Goal: Find specific page/section: Find specific page/section

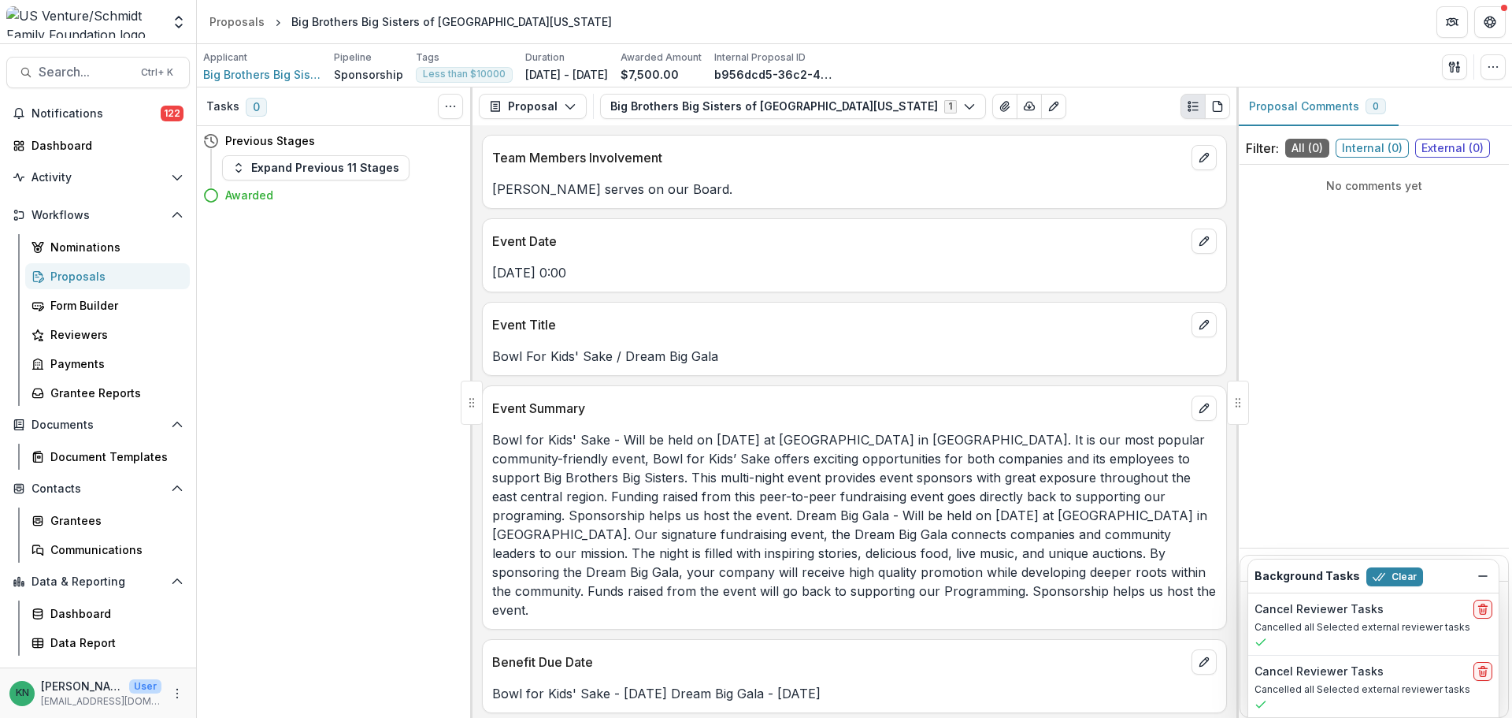
scroll to position [981, 0]
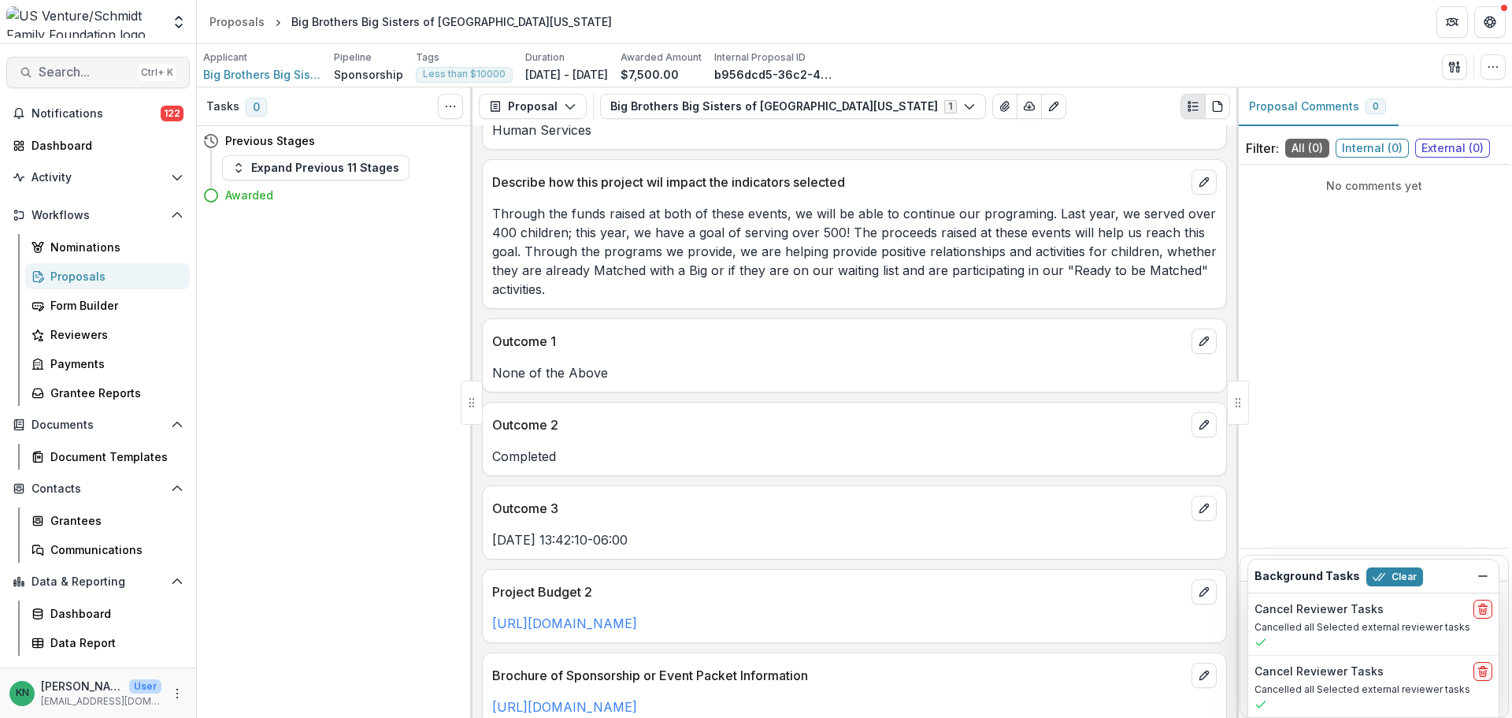
click at [36, 75] on button "Search... Ctrl + K" at bounding box center [98, 73] width 184 height 32
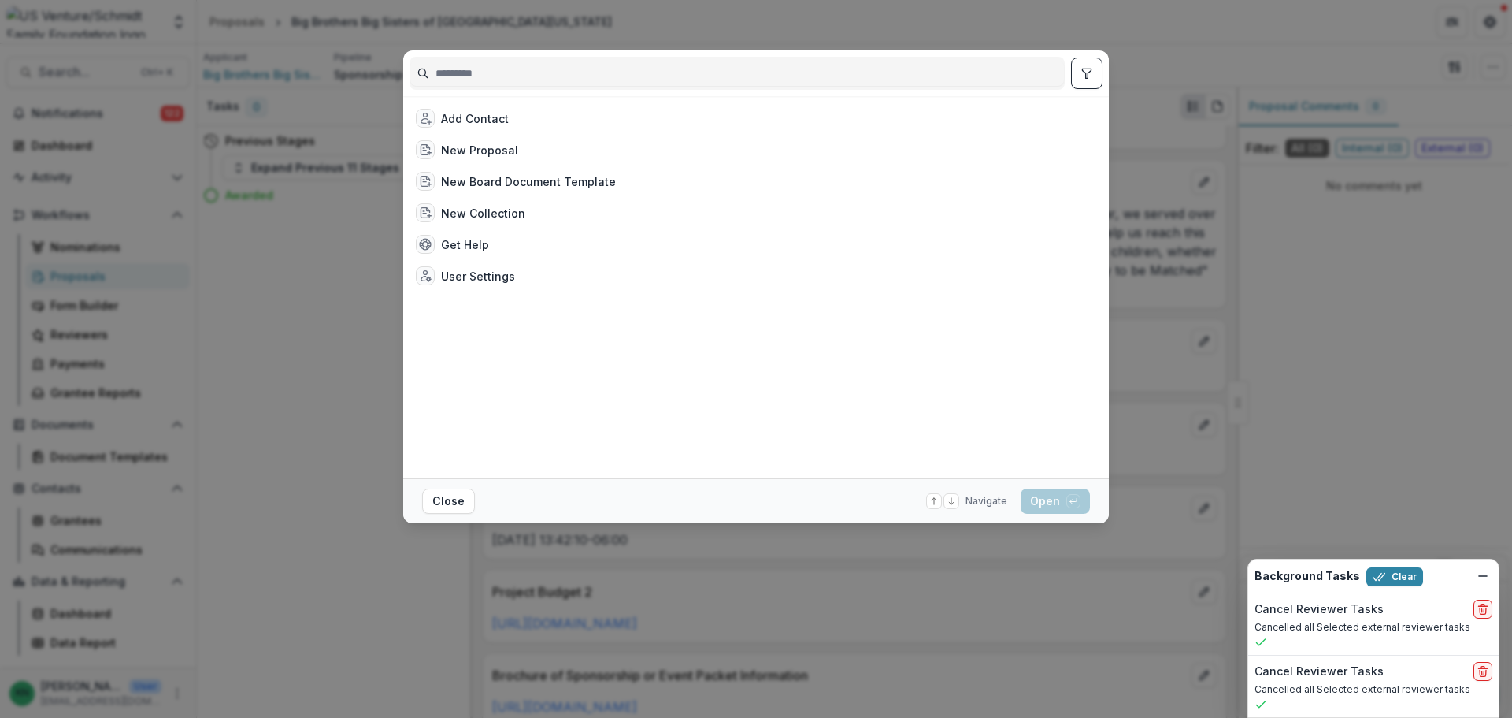
click at [581, 73] on input at bounding box center [737, 73] width 654 height 25
type input "*"
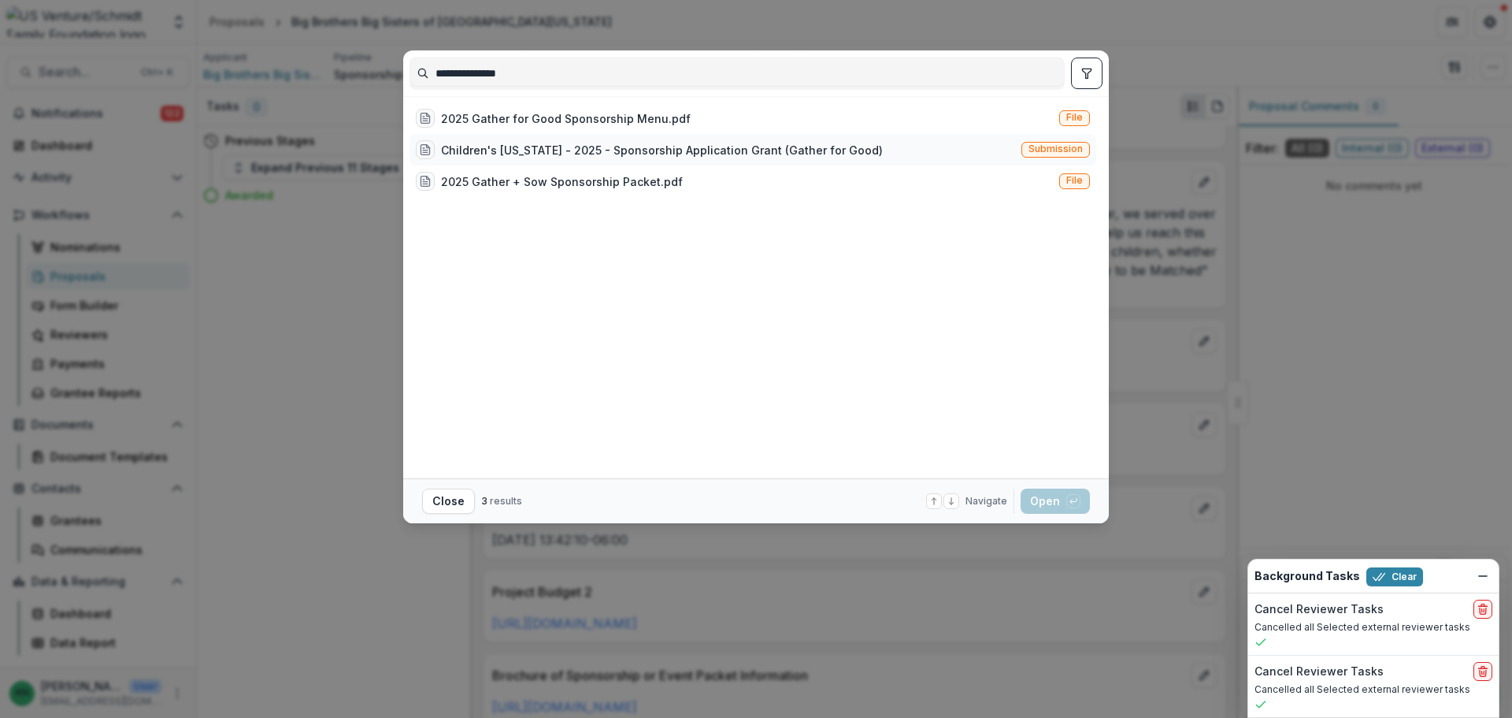
type input "**********"
click at [586, 144] on div "Children's [US_STATE] - 2025 - Sponsorship Application Grant (Gather for Good)" at bounding box center [662, 150] width 442 height 17
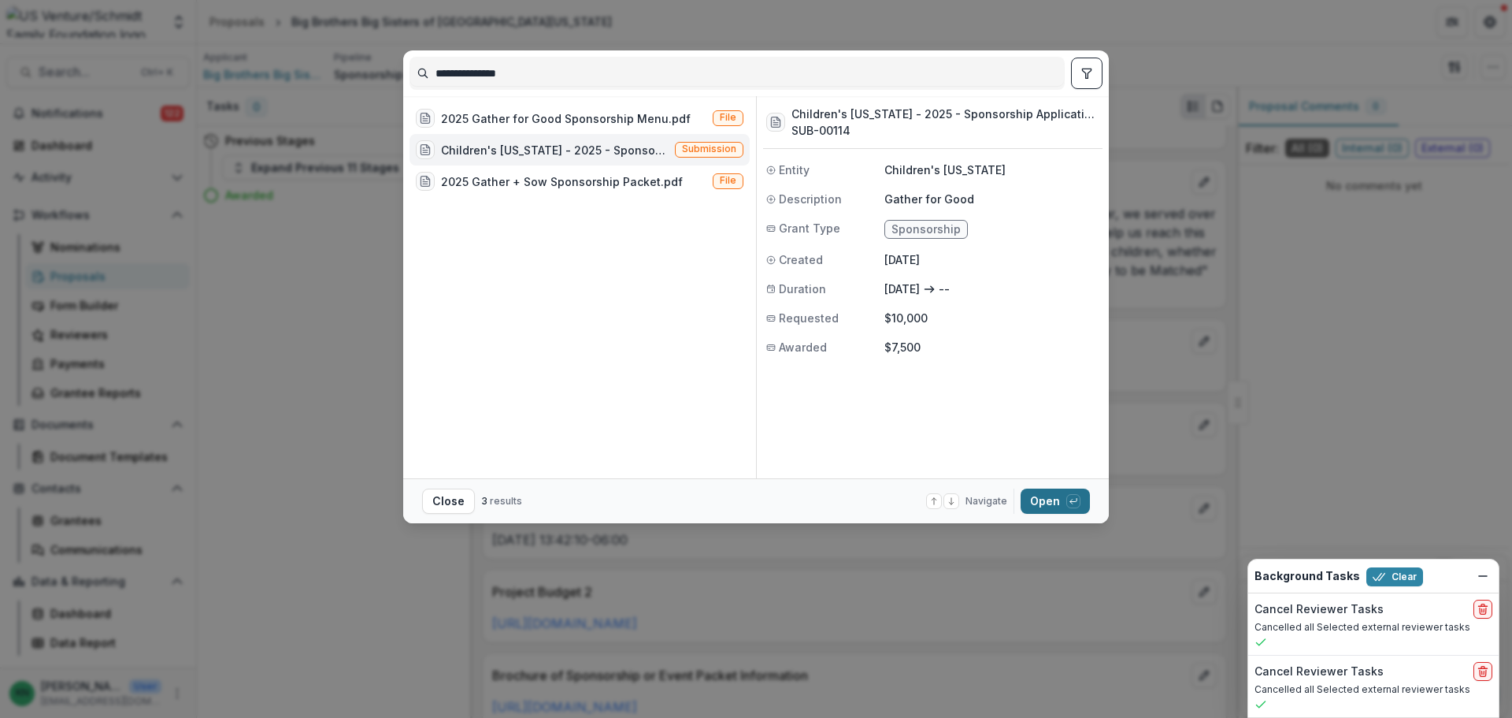
click at [1048, 497] on button "Open with enter key" at bounding box center [1055, 500] width 69 height 25
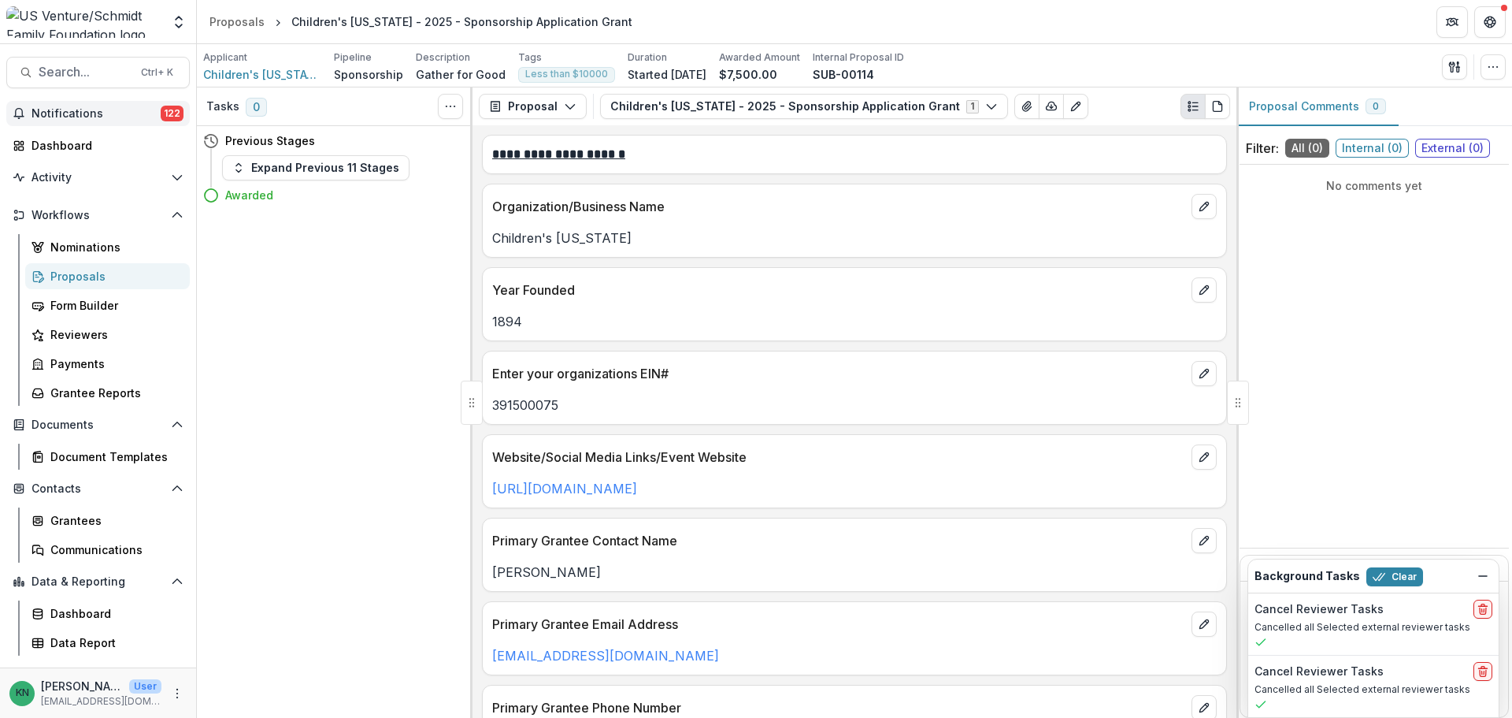
click at [57, 121] on button "Notifications 122" at bounding box center [98, 113] width 184 height 25
click at [52, 137] on div "Dashboard" at bounding box center [105, 145] width 146 height 17
